Goal: Task Accomplishment & Management: Complete application form

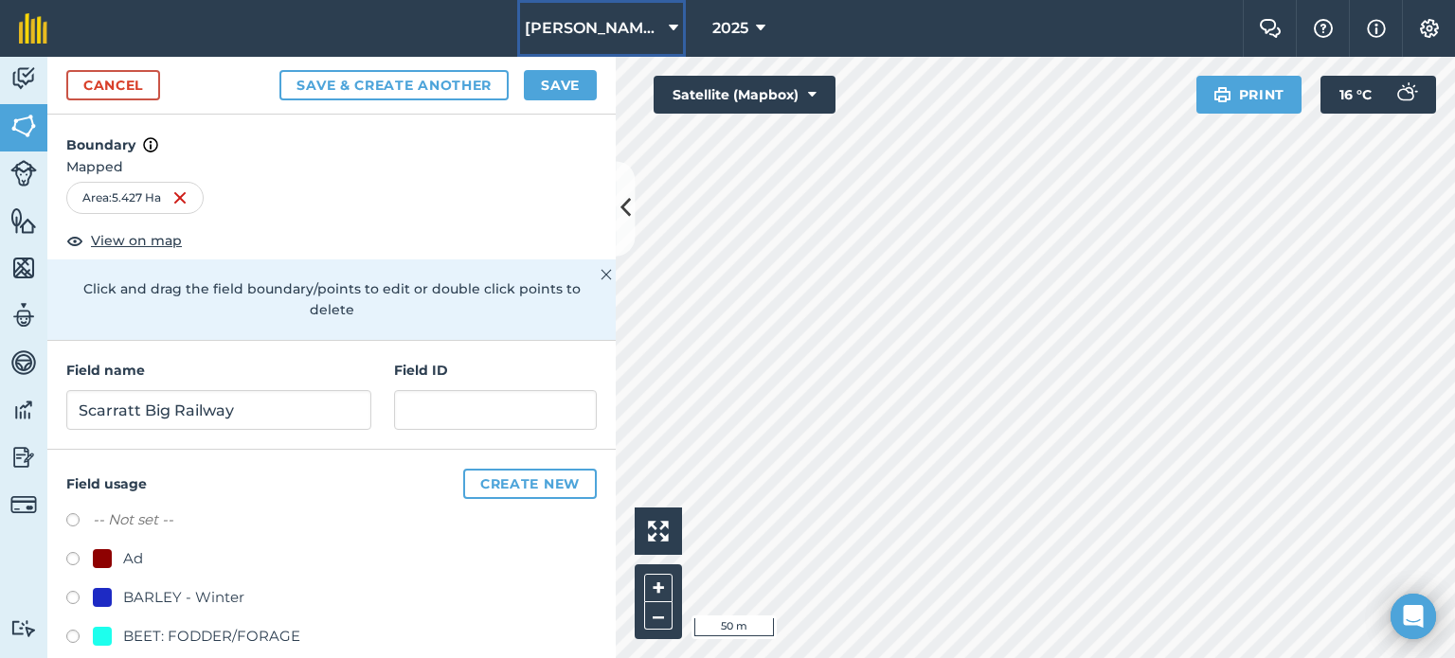
click at [604, 27] on span "[PERSON_NAME] AGRI" at bounding box center [593, 28] width 136 height 23
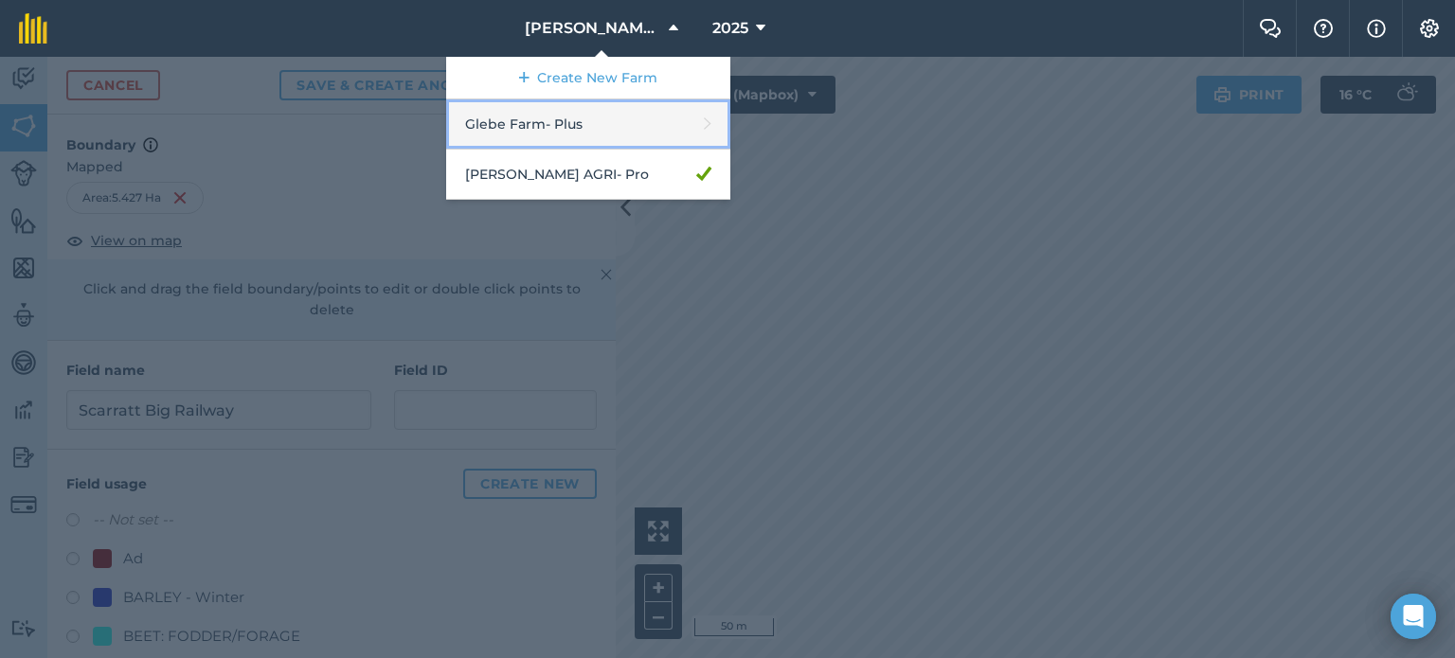
click at [621, 139] on link "Glebe Farm - Plus" at bounding box center [588, 124] width 284 height 50
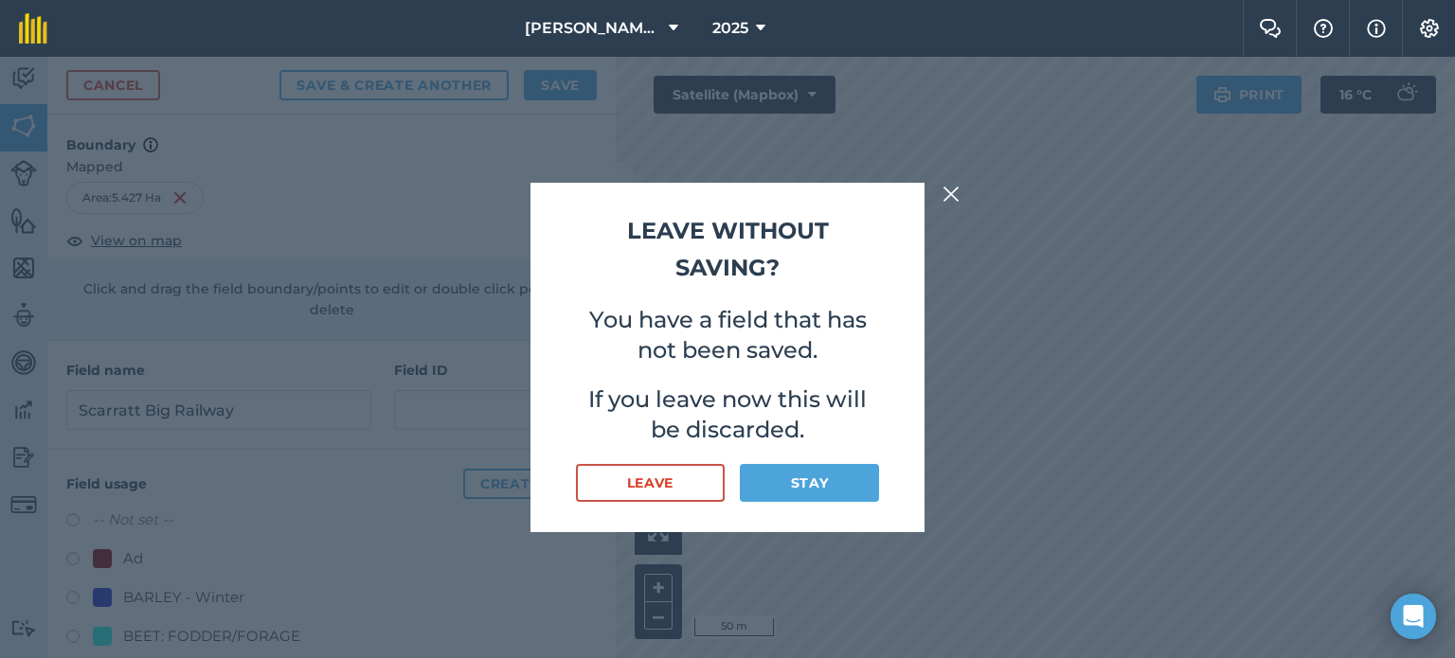
click at [944, 199] on img at bounding box center [951, 194] width 17 height 23
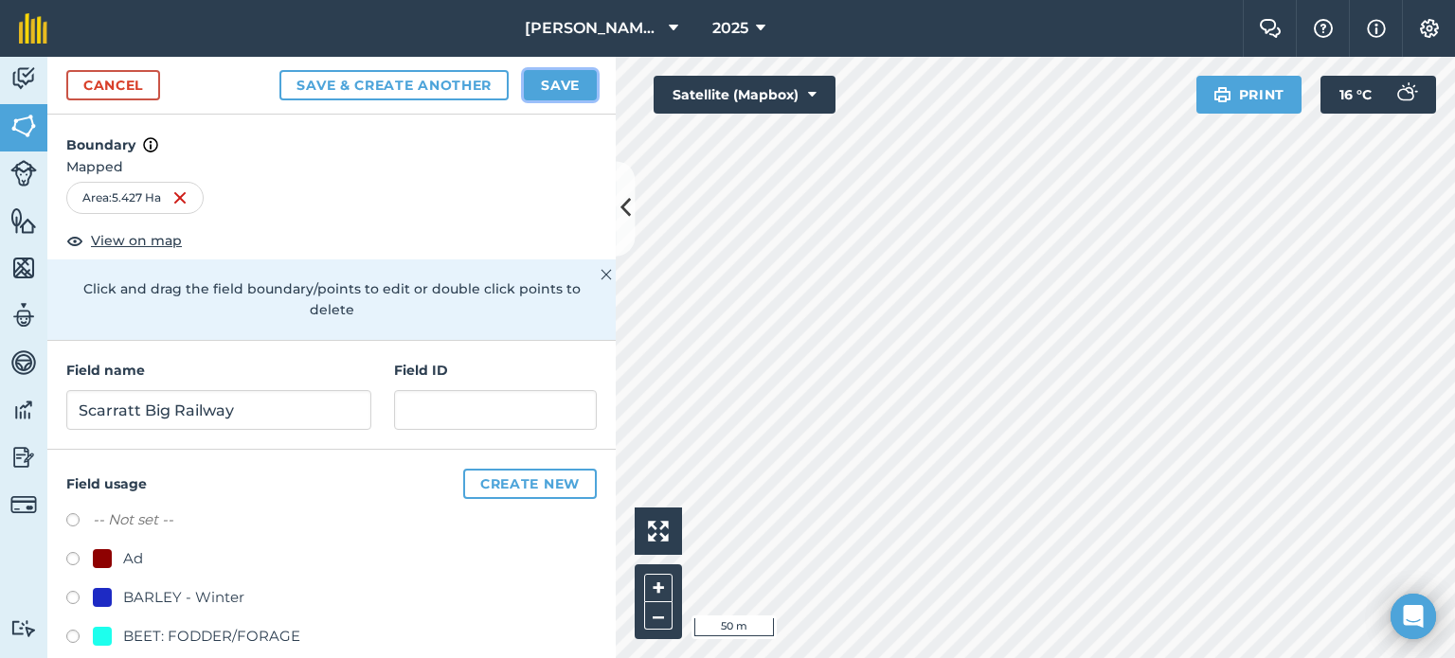
click at [565, 74] on button "Save" at bounding box center [560, 85] width 73 height 30
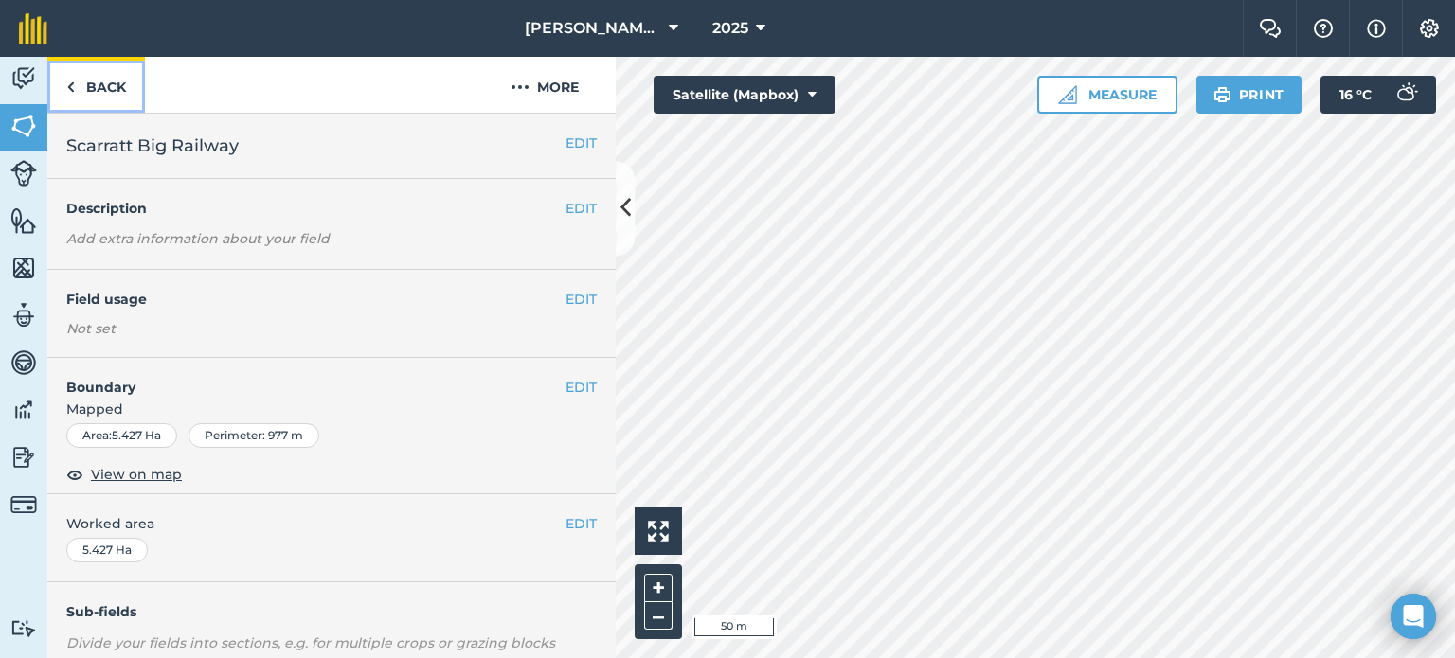
click at [86, 88] on link "Back" at bounding box center [96, 85] width 98 height 56
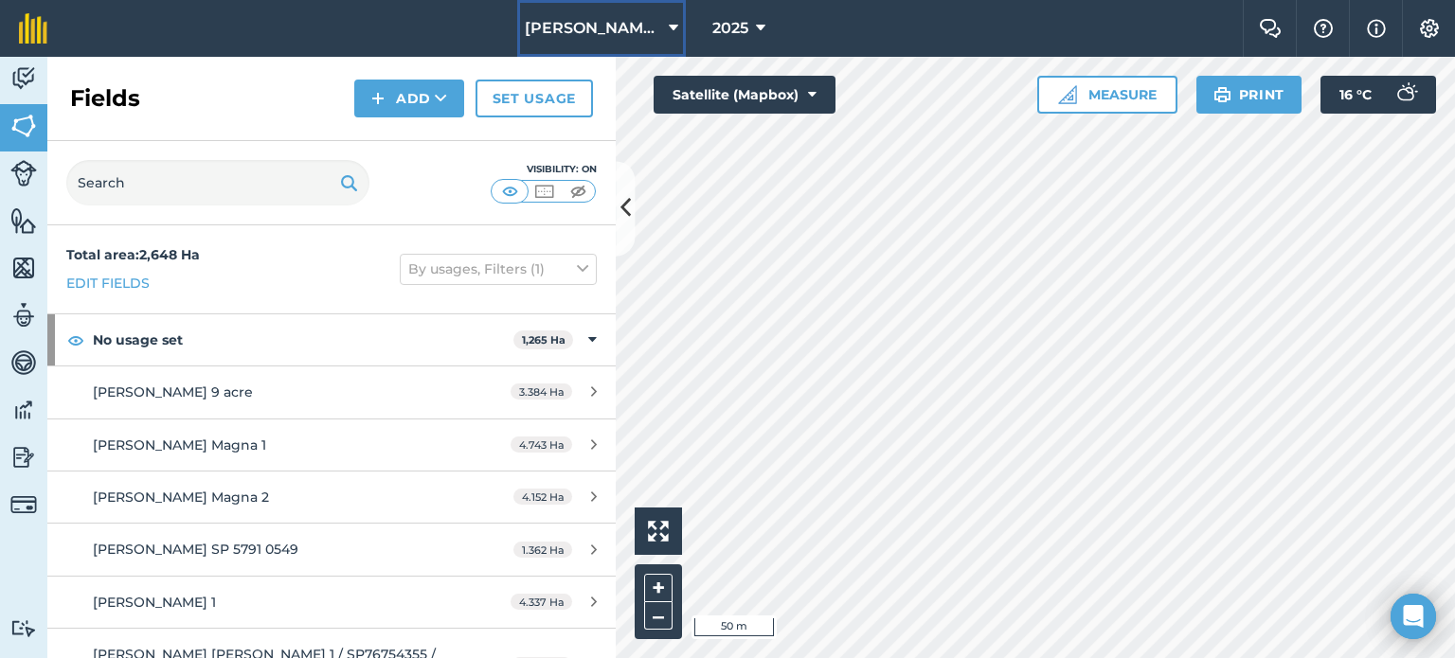
click at [599, 18] on span "[PERSON_NAME] AGRI" at bounding box center [593, 28] width 136 height 23
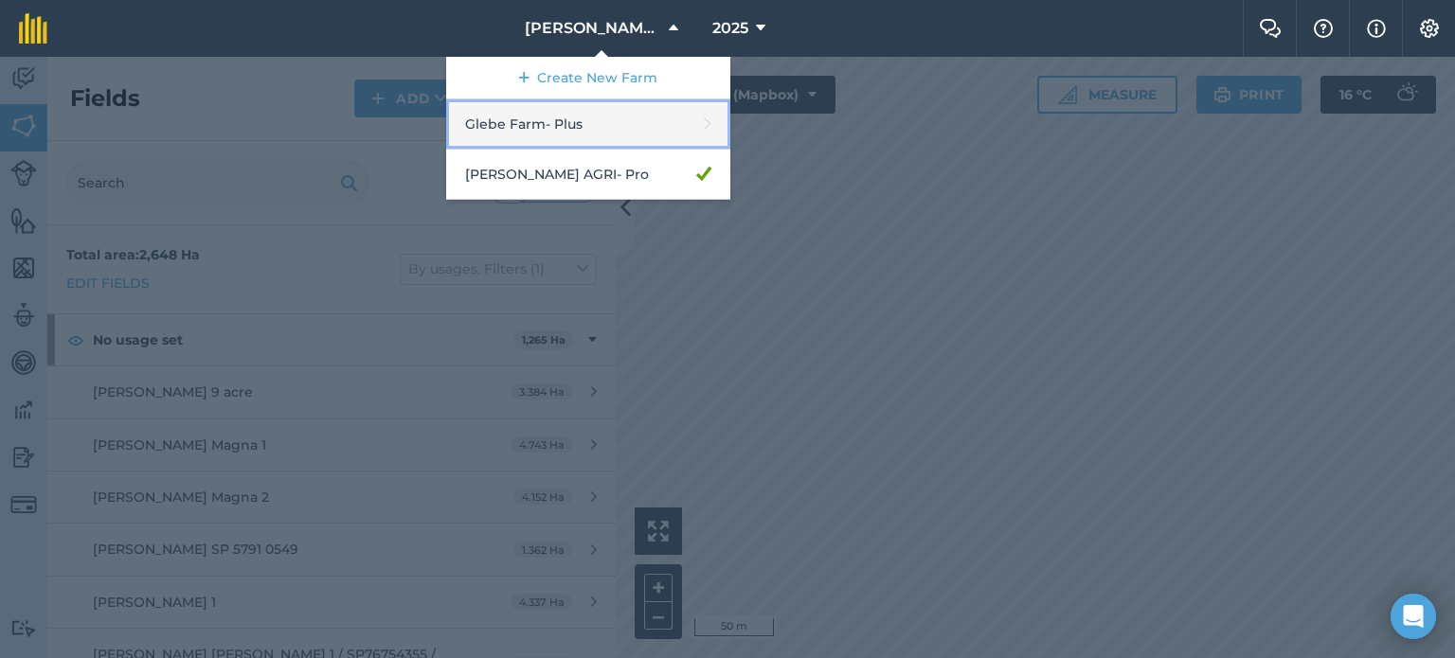
click at [588, 109] on link "Glebe Farm - Plus" at bounding box center [588, 124] width 284 height 50
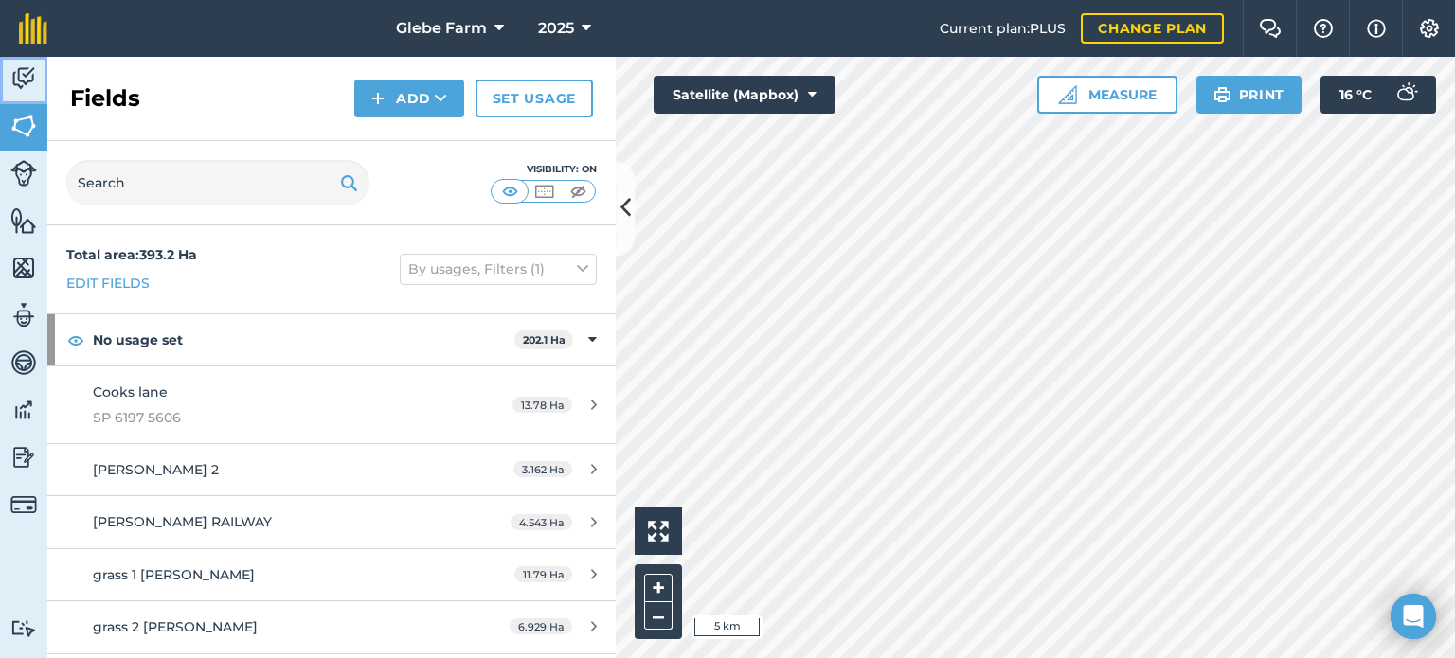
click at [35, 90] on img at bounding box center [23, 78] width 27 height 28
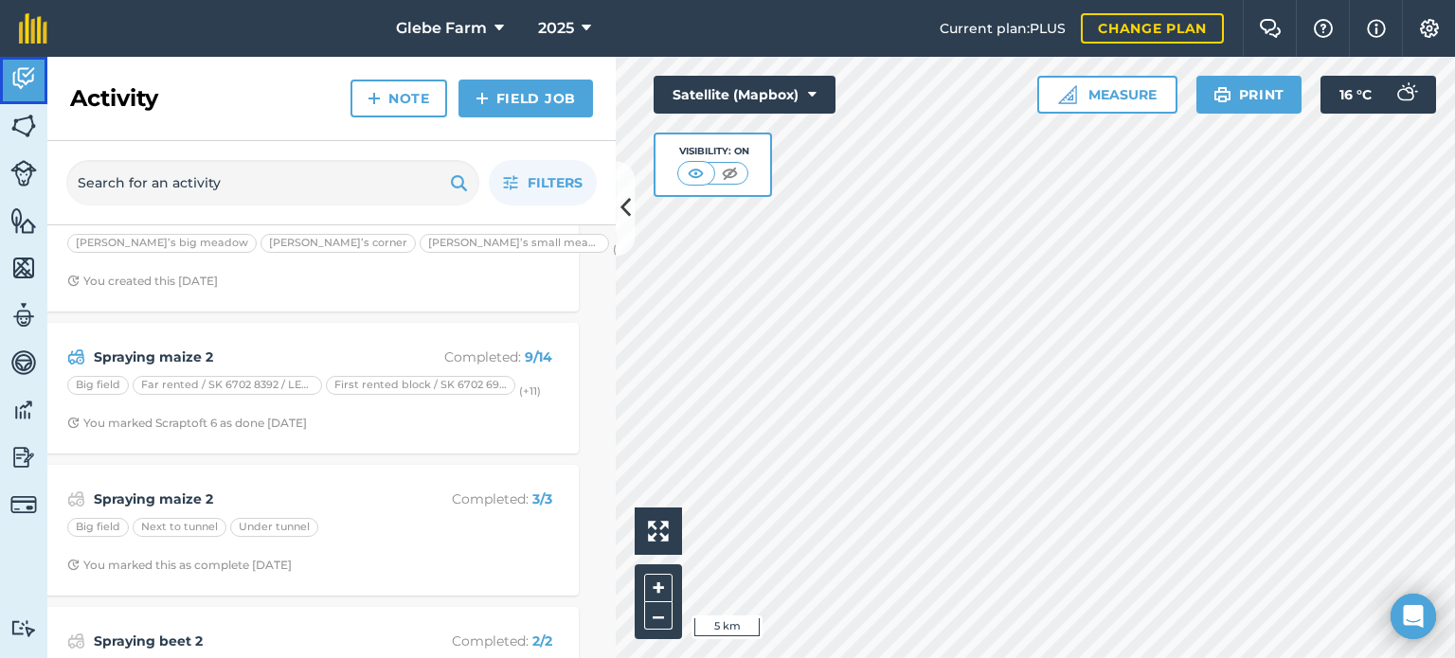
scroll to position [0, 22]
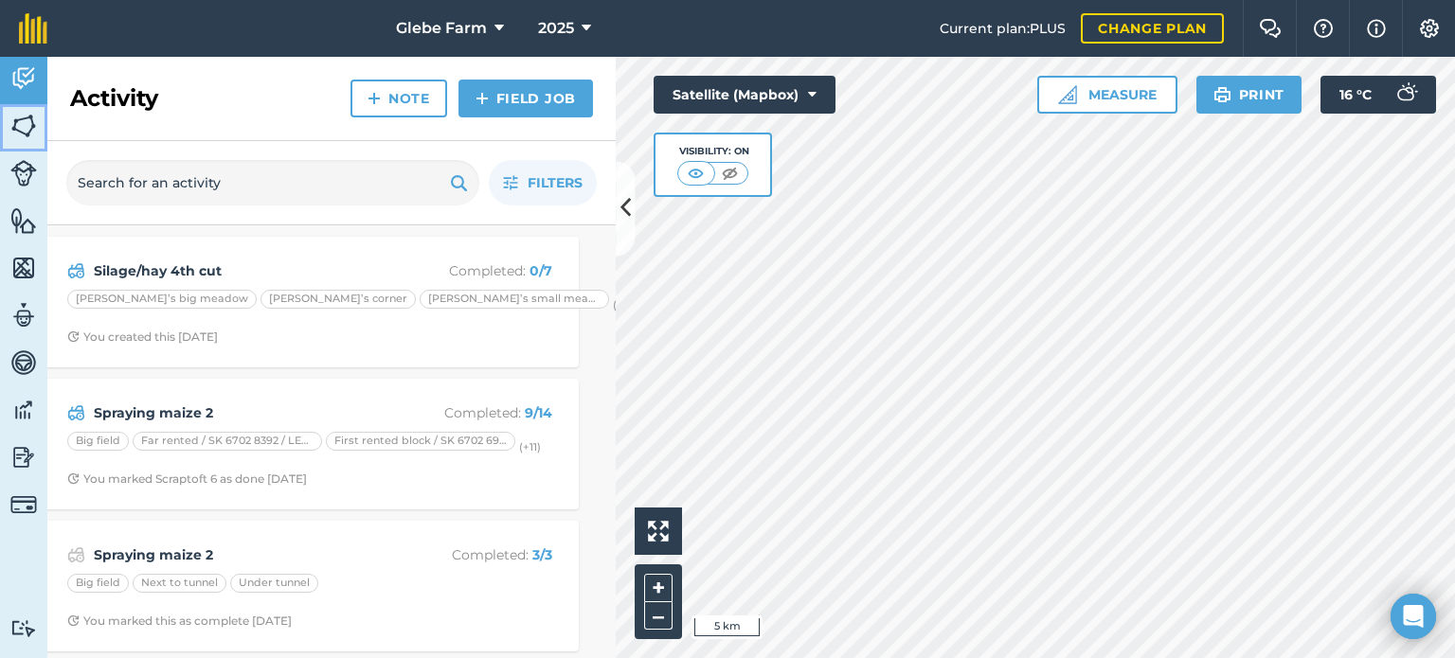
click at [27, 126] on img at bounding box center [23, 126] width 27 height 28
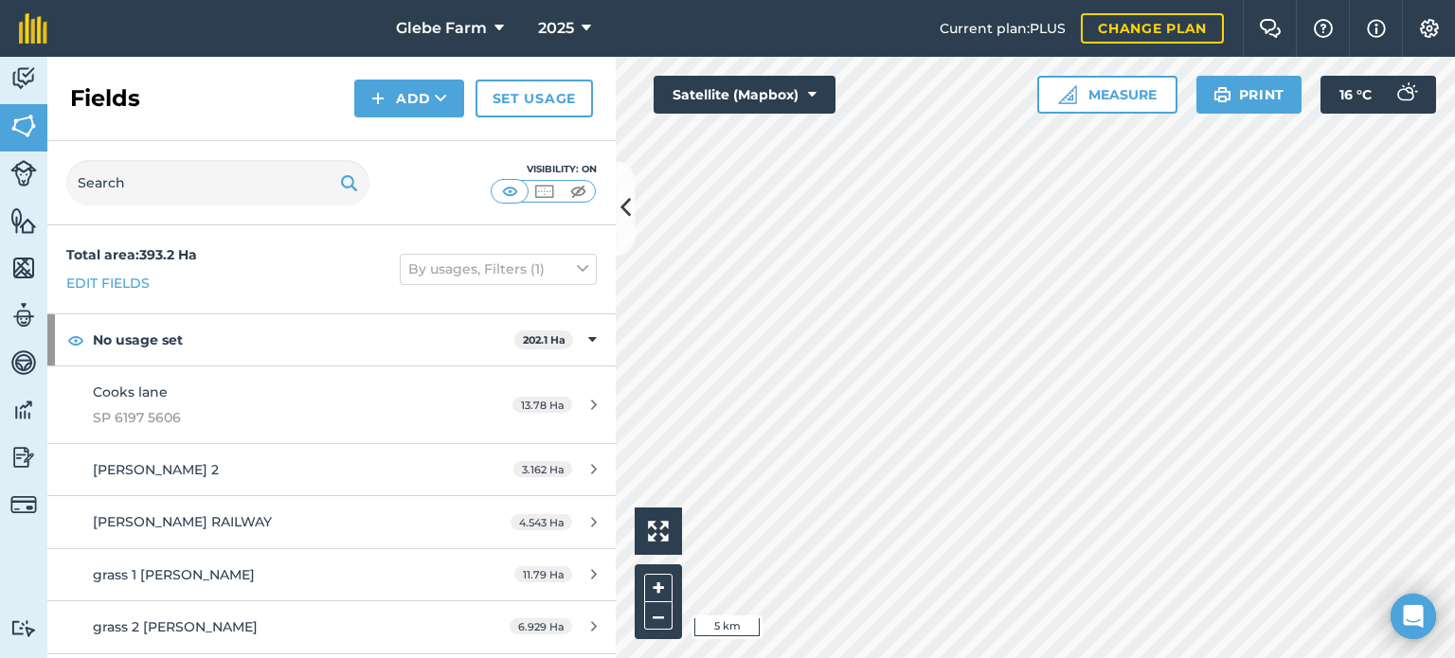
click at [47, 73] on div "Fields Add Set usage" at bounding box center [331, 99] width 568 height 84
click at [19, 73] on img at bounding box center [23, 78] width 27 height 28
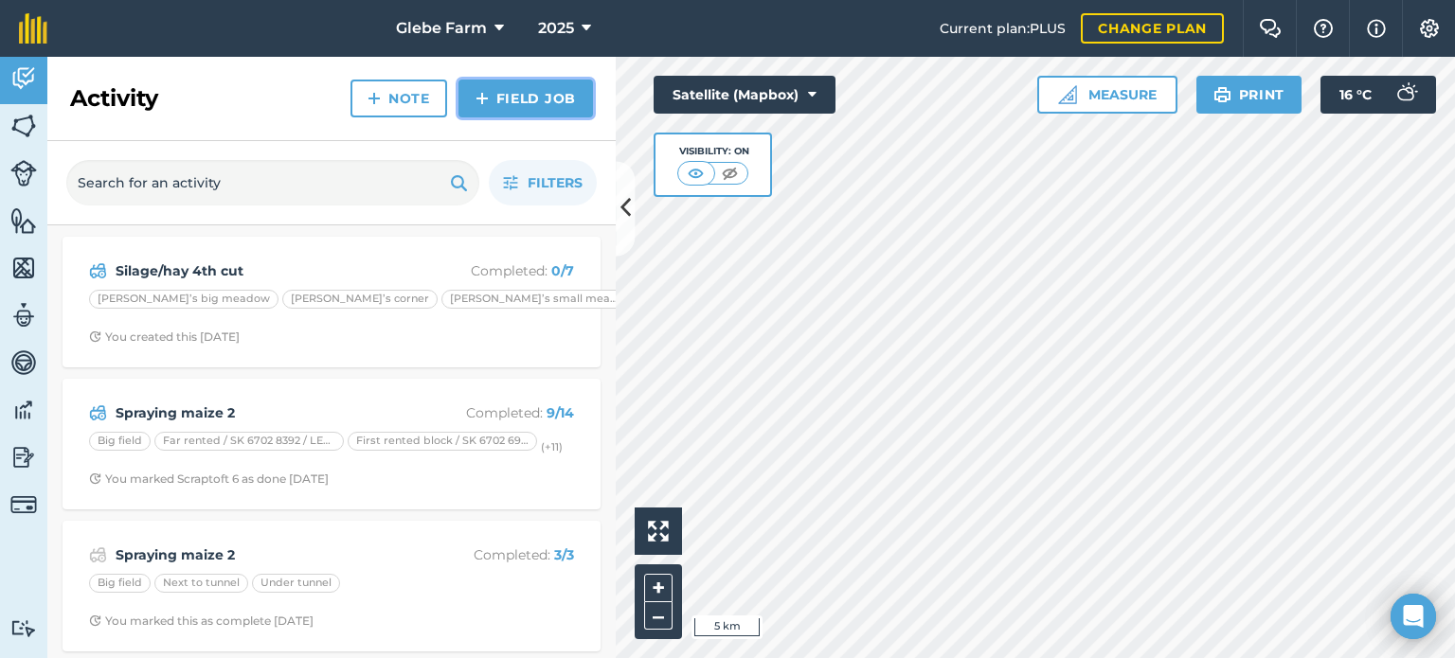
click at [491, 98] on link "Field Job" at bounding box center [525, 99] width 135 height 38
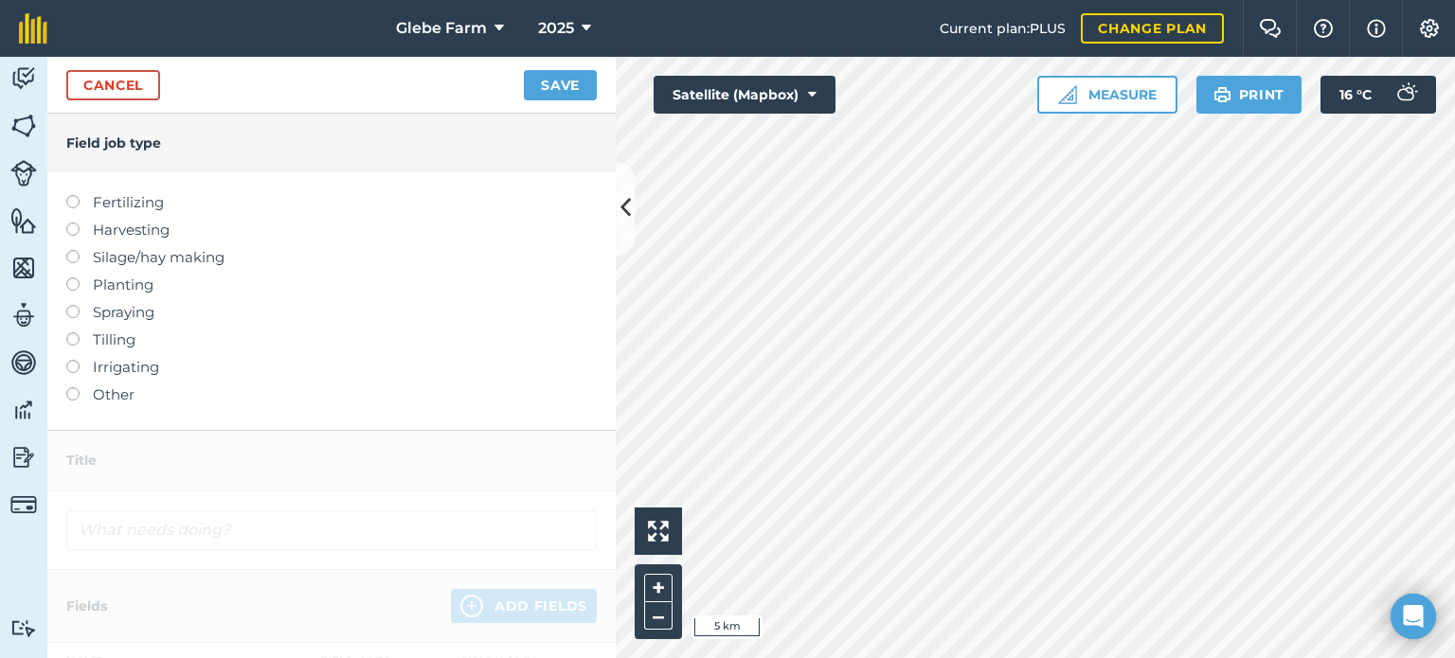
click at [72, 278] on label at bounding box center [79, 278] width 27 height 0
type input "Planting"
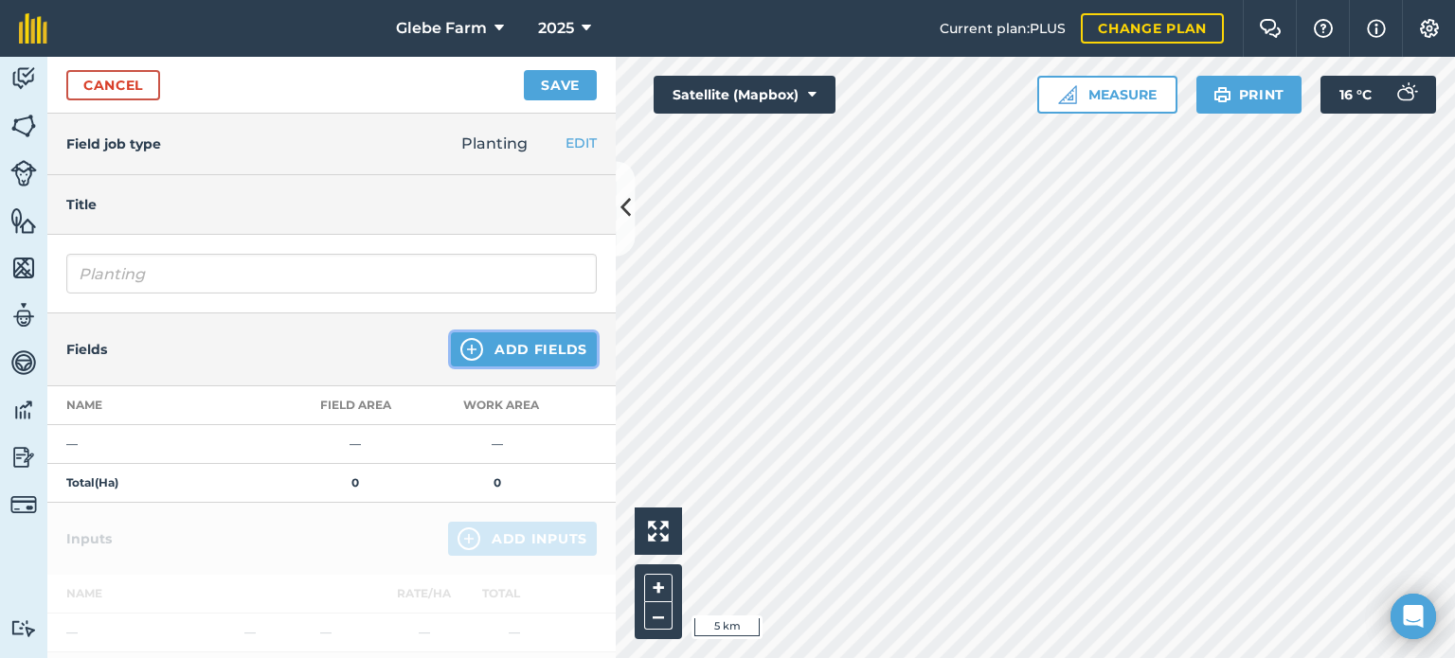
click at [533, 356] on button "Add Fields" at bounding box center [524, 349] width 146 height 34
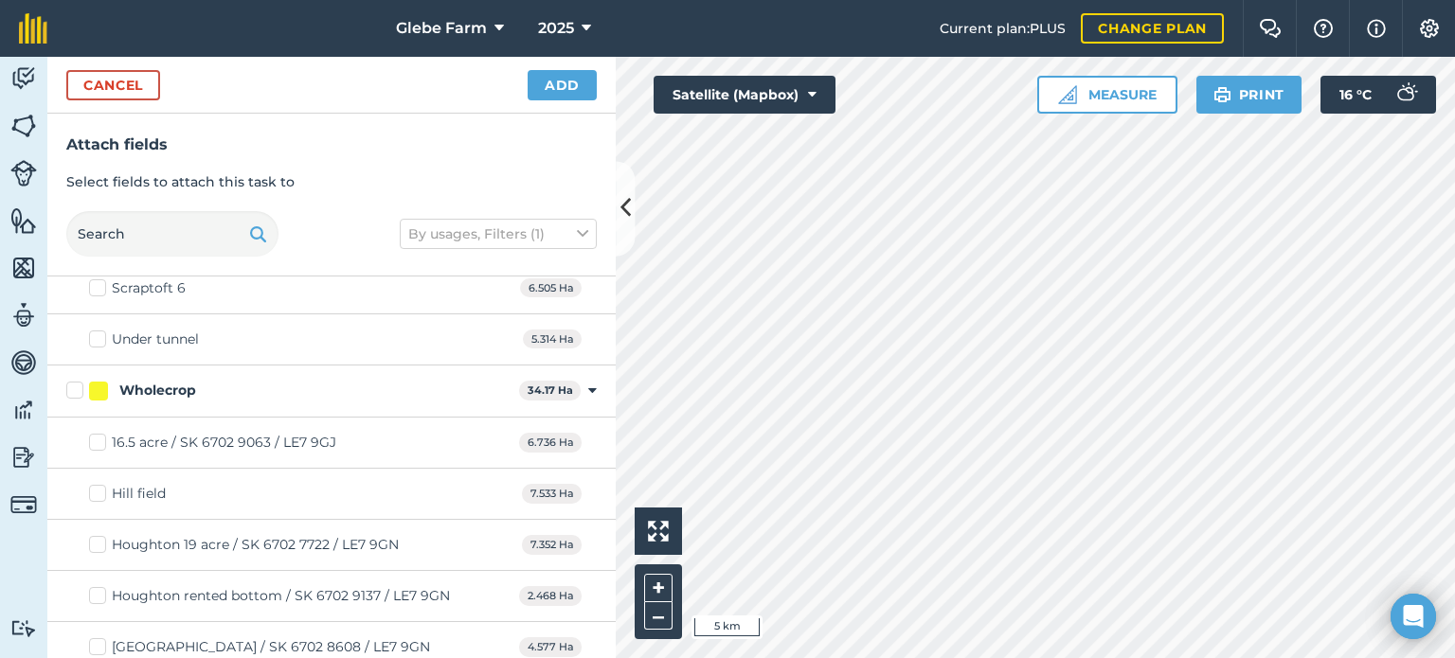
scroll to position [4669, 0]
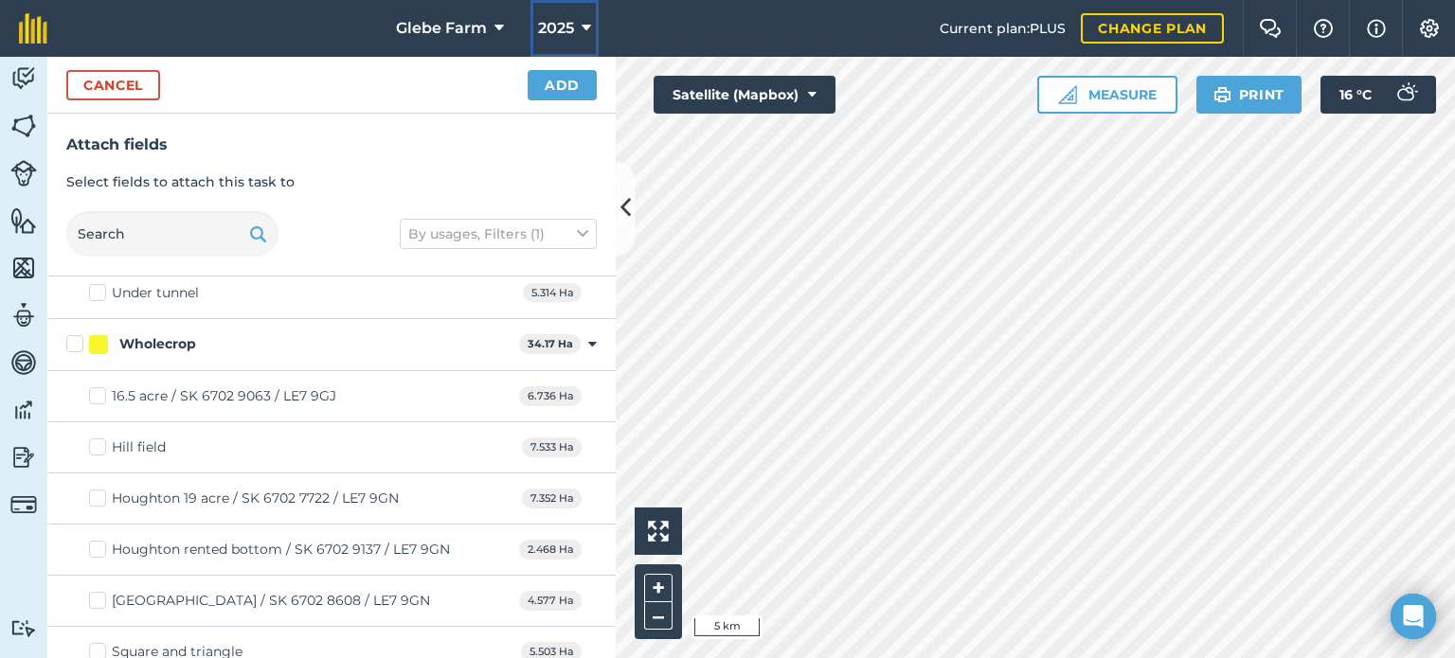
click at [562, 33] on span "2025" at bounding box center [556, 28] width 36 height 23
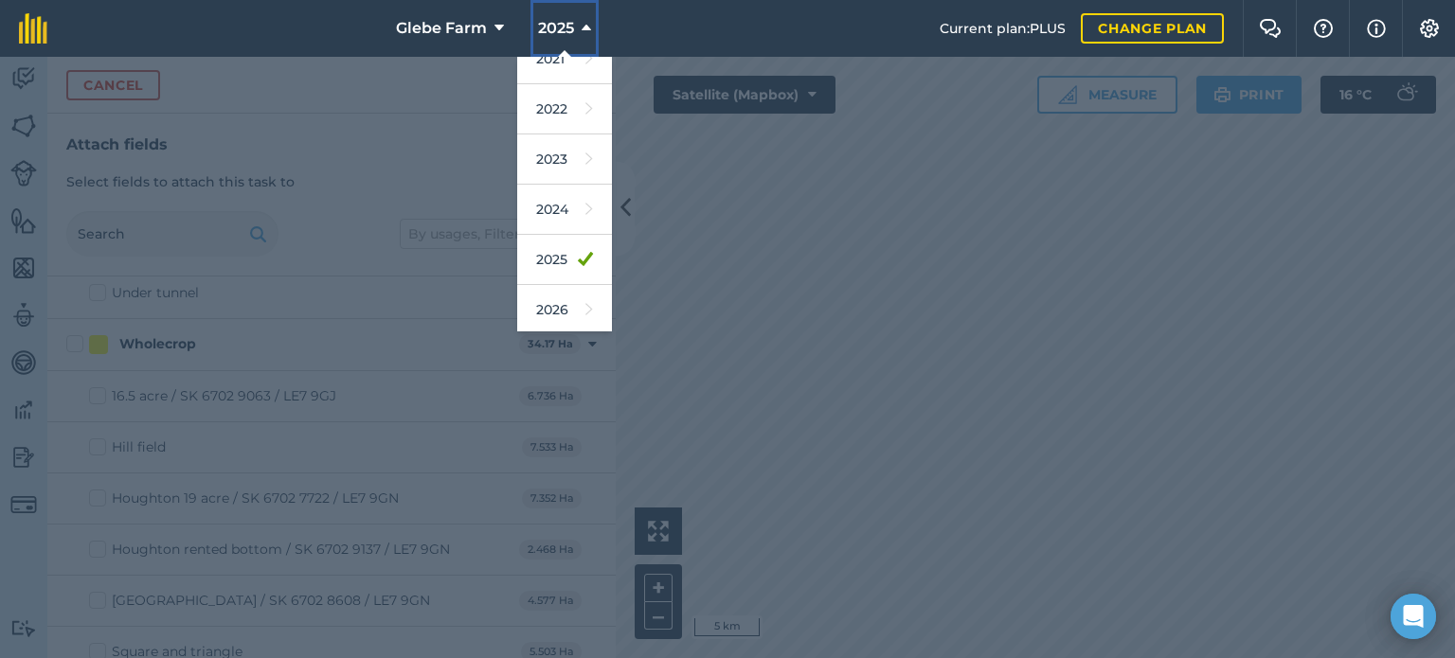
scroll to position [275, 0]
click at [585, 258] on icon at bounding box center [589, 258] width 8 height 27
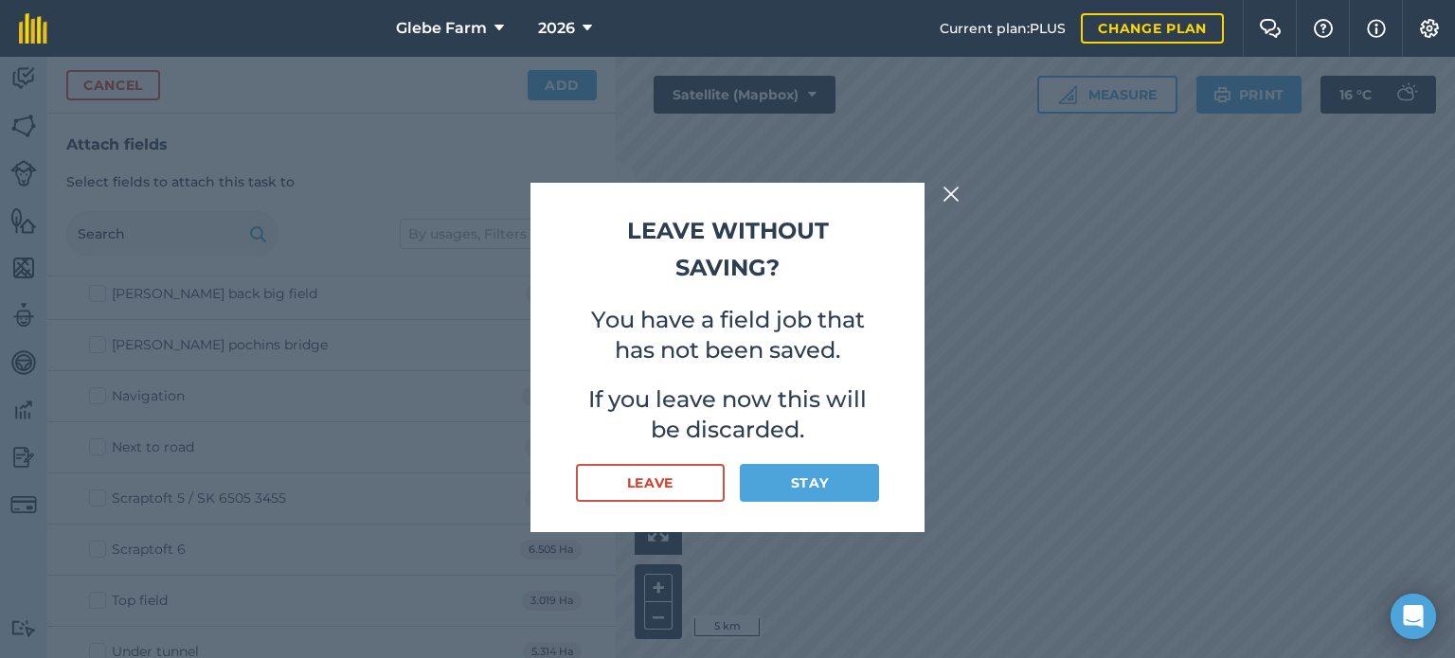
scroll to position [4364, 0]
click at [837, 488] on button "Stay" at bounding box center [809, 483] width 139 height 38
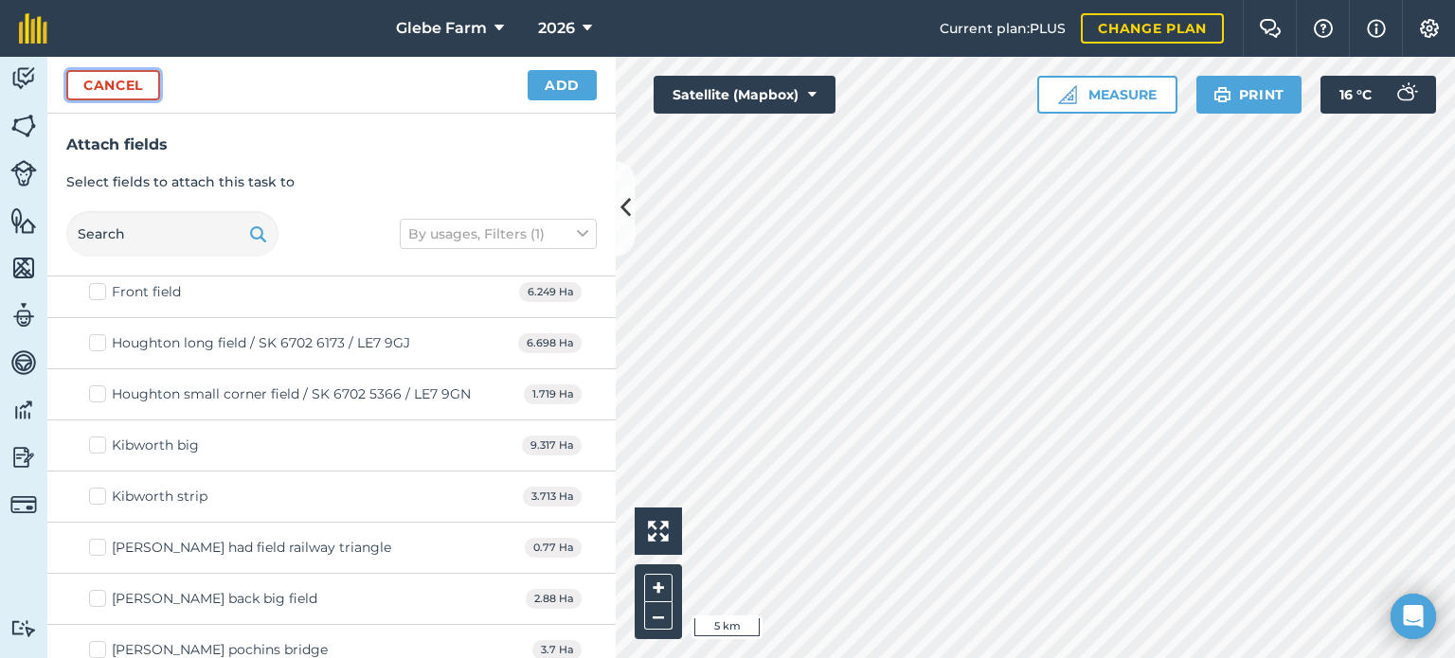
click at [147, 74] on button "Cancel" at bounding box center [113, 85] width 94 height 30
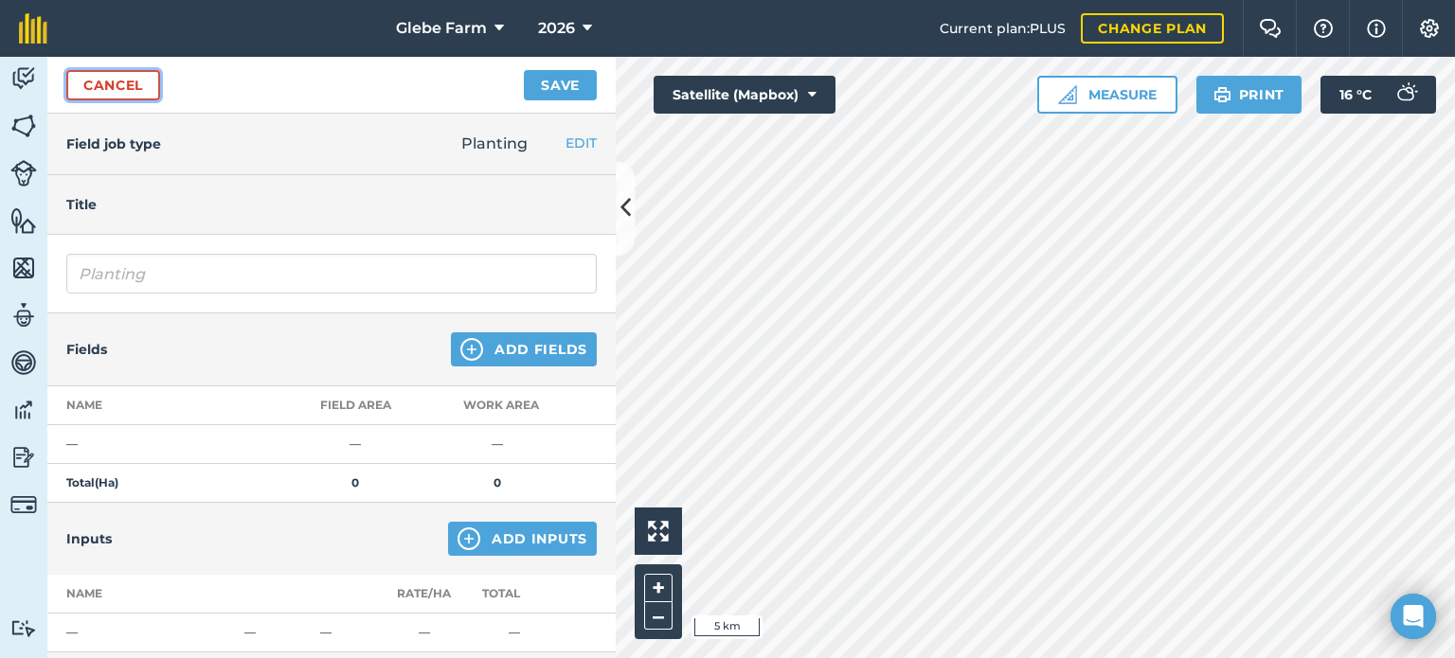
click at [147, 74] on link "Cancel" at bounding box center [113, 85] width 94 height 30
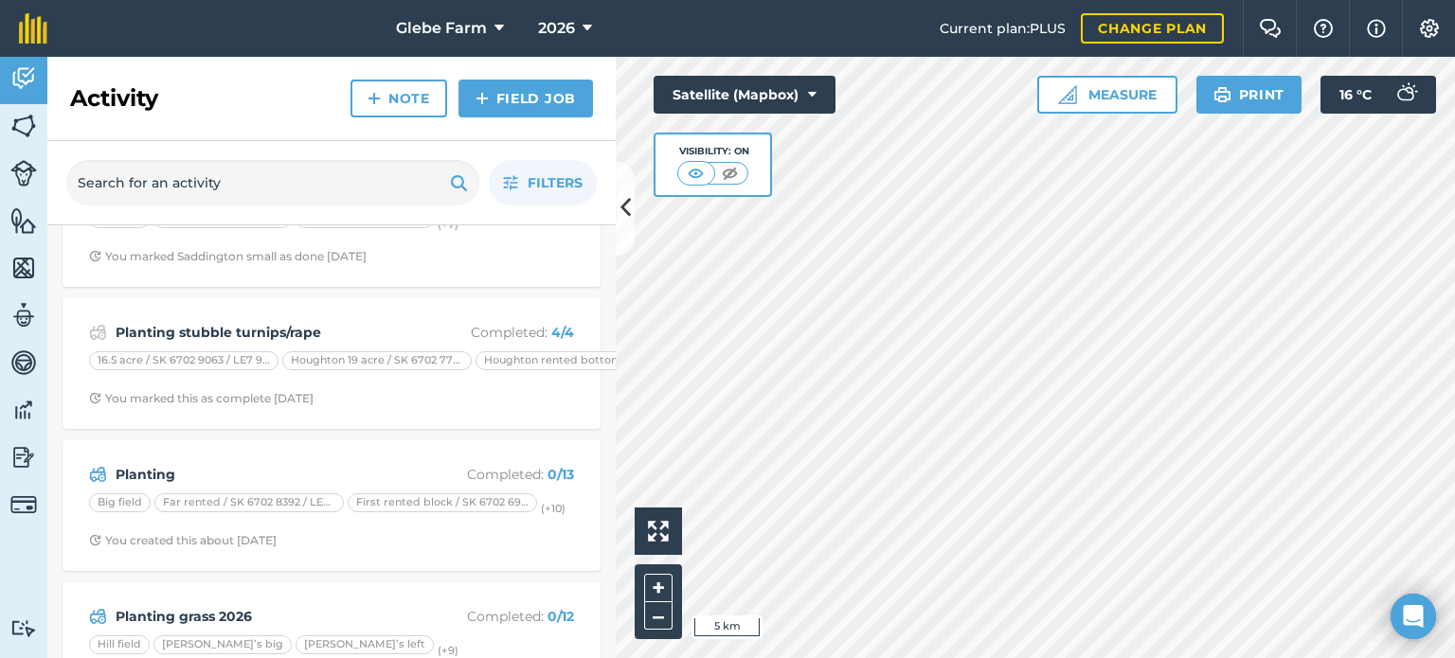
scroll to position [224, 0]
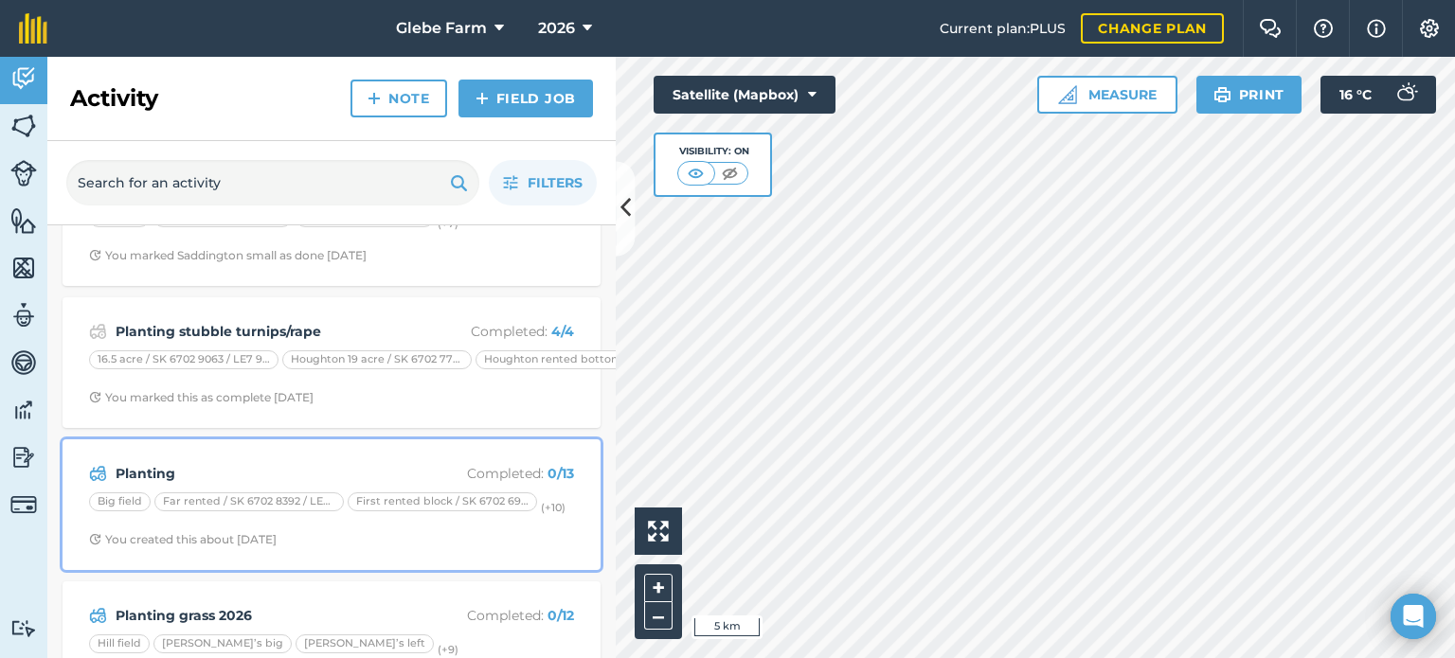
click at [221, 529] on div "Planting Completed : 0 / 13 Big field Far rented / SK 6702 8392 / LE7 9GJ First…" at bounding box center [331, 505] width 515 height 108
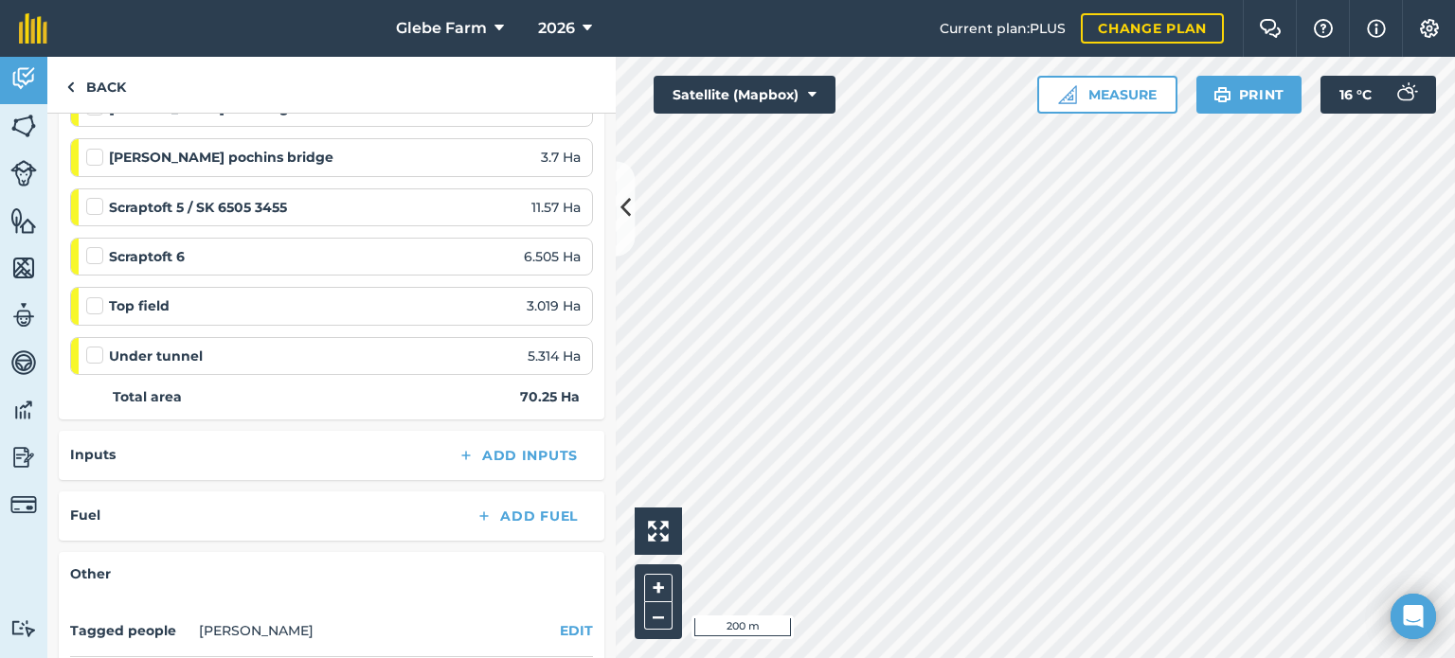
scroll to position [677, 0]
